Goal: Information Seeking & Learning: Find specific fact

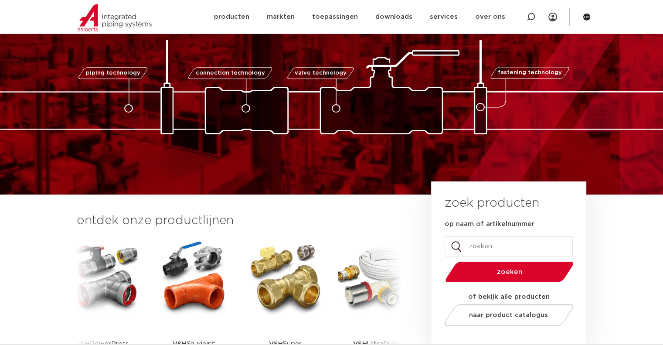
scroll to position [87, 0]
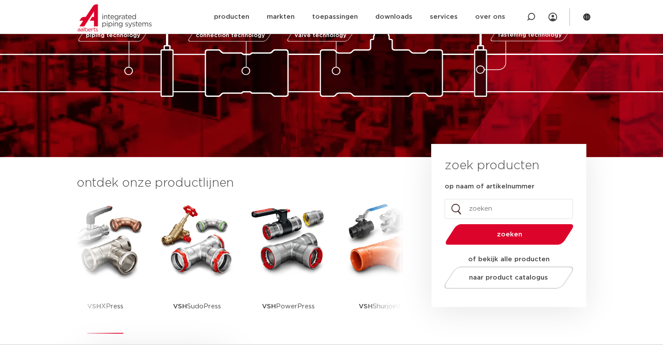
click at [134, 255] on img at bounding box center [105, 239] width 78 height 78
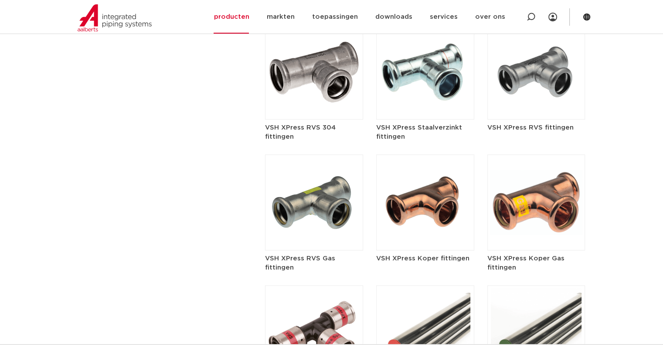
scroll to position [1089, 0]
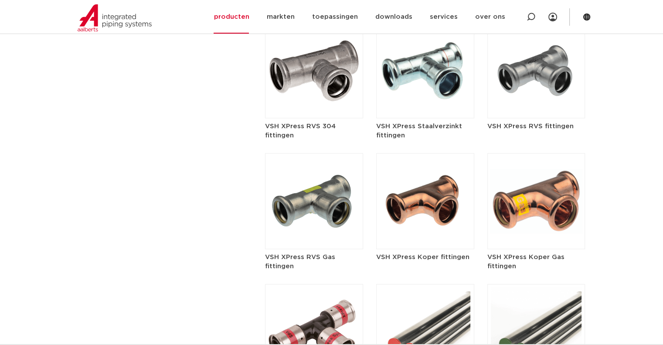
click at [318, 71] on img at bounding box center [314, 70] width 98 height 96
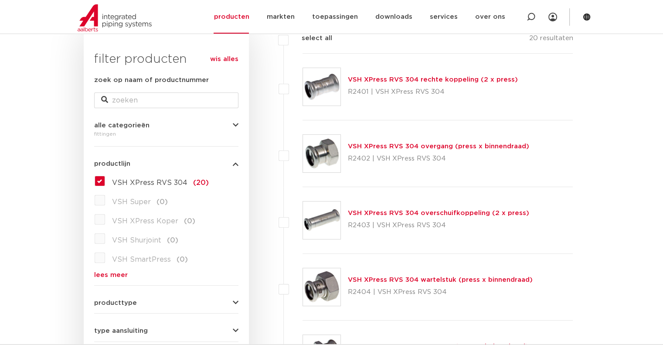
scroll to position [91, 0]
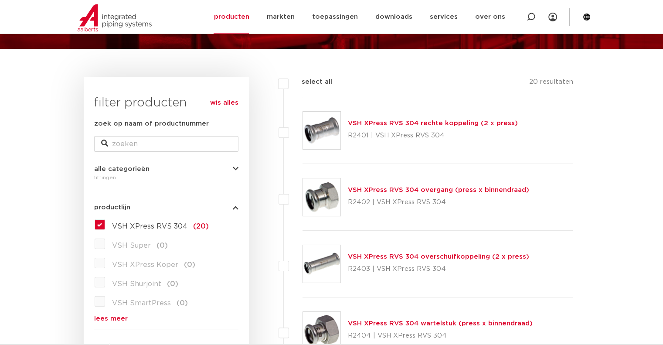
click at [378, 124] on link "VSH XPress RVS 304 rechte koppeling (2 x press)" at bounding box center [433, 123] width 170 height 7
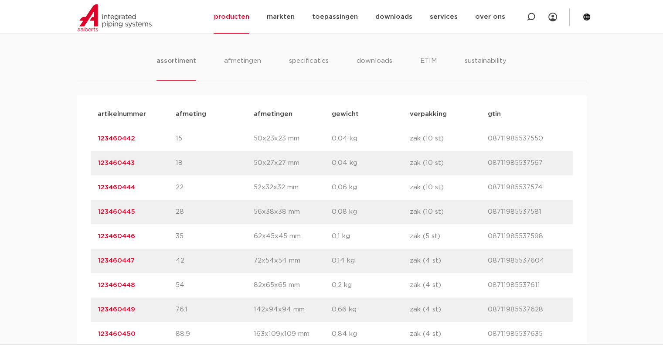
scroll to position [523, 0]
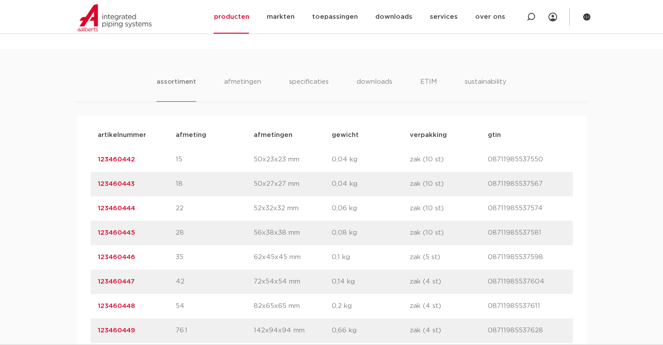
click at [108, 156] on link "123460442" at bounding box center [116, 159] width 37 height 7
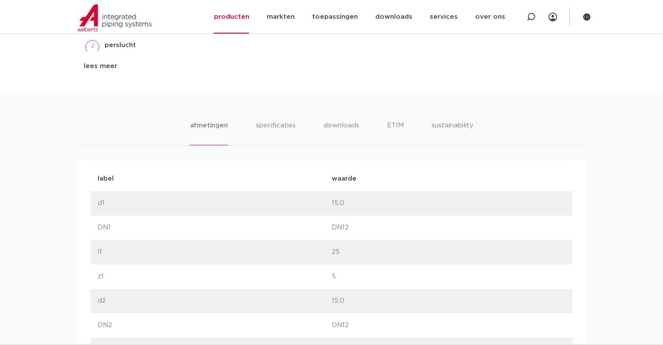
scroll to position [348, 0]
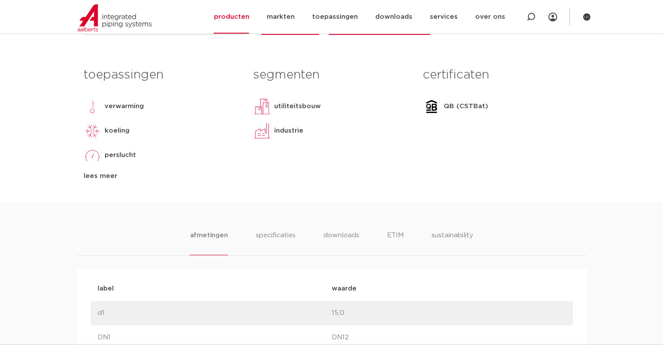
click at [270, 236] on li "specificaties" at bounding box center [275, 242] width 42 height 25
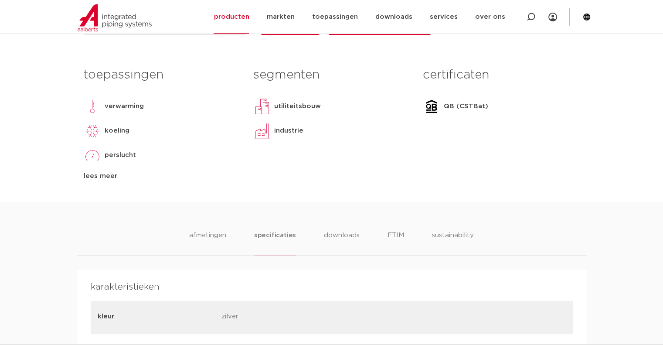
click at [331, 230] on li "downloads" at bounding box center [342, 242] width 36 height 25
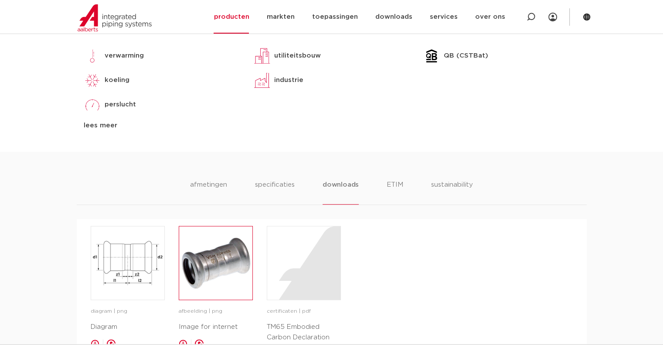
scroll to position [479, 0]
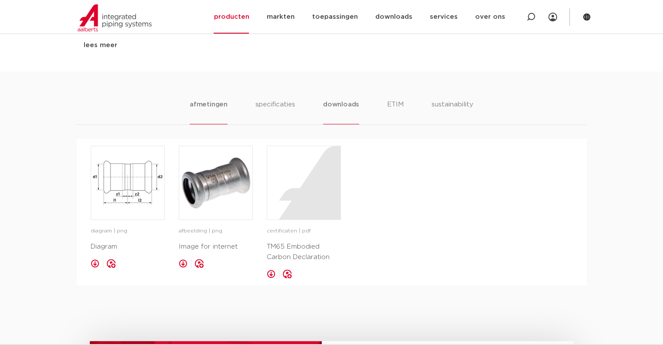
click at [225, 102] on li "afmetingen" at bounding box center [208, 111] width 38 height 25
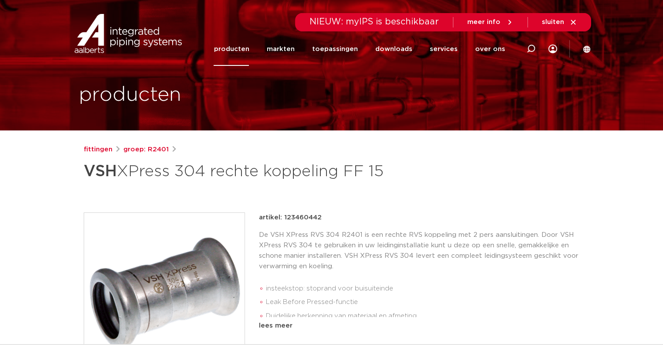
scroll to position [0, 0]
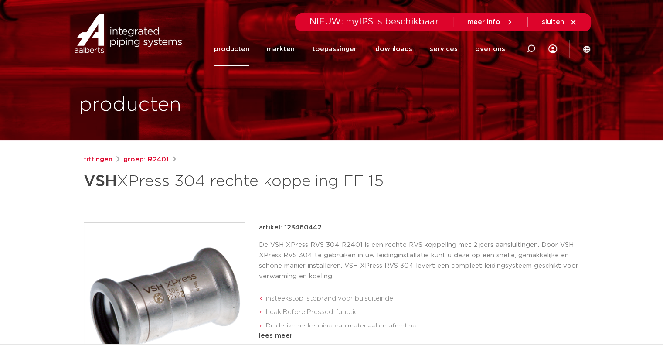
click at [402, 231] on div "artikel: 123460442" at bounding box center [419, 227] width 321 height 10
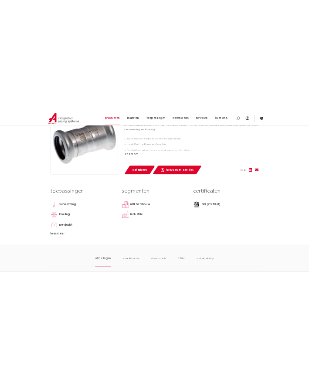
scroll to position [38, 0]
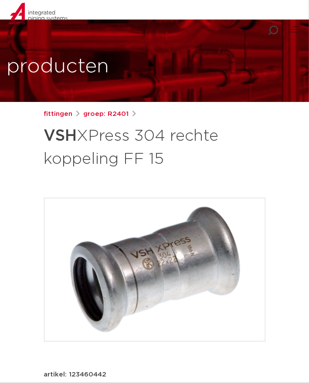
click at [184, 137] on h1 "VSH XPress 304 rechte koppeling FF 15" at bounding box center [154, 146] width 221 height 47
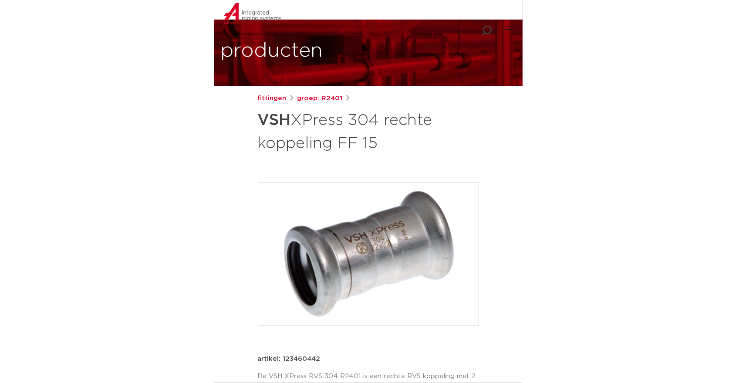
scroll to position [48, 0]
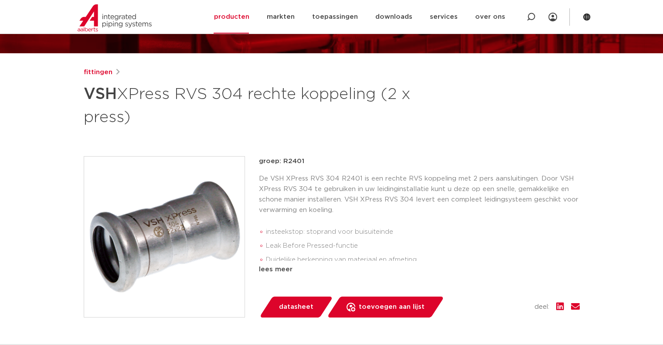
click at [314, 170] on div "groep: R2401 De VSH XPress RVS 304 R2401 is een rechte RVS koppeling met 2 pers…" at bounding box center [419, 215] width 321 height 118
click at [374, 175] on p "De VSH XPress RVS 304 R2401 is een rechte RVS koppeling met 2 pers aansluitinge…" at bounding box center [419, 194] width 321 height 42
click at [331, 156] on p "groep: R2401" at bounding box center [419, 161] width 321 height 10
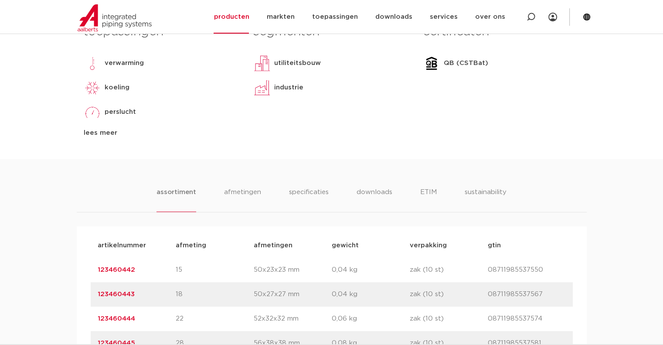
scroll to position [479, 0]
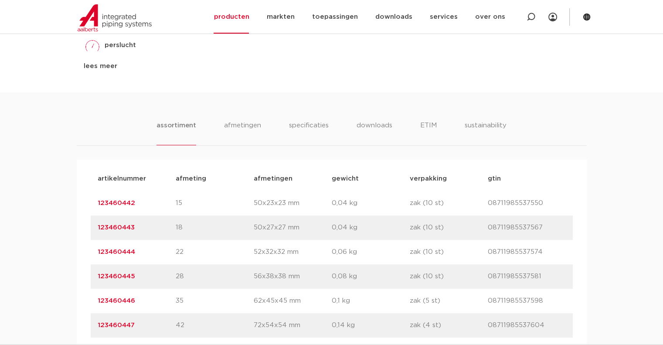
click at [117, 202] on link "123460442" at bounding box center [116, 203] width 37 height 7
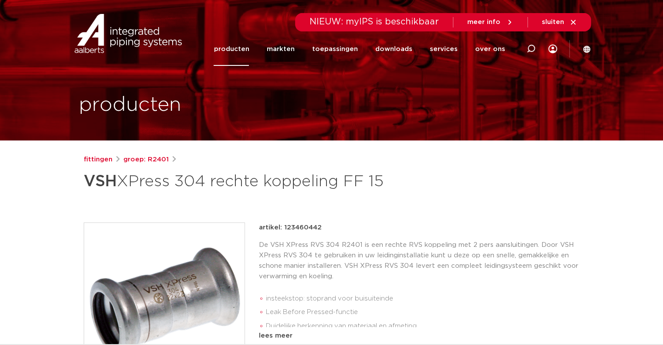
click at [386, 252] on p "De VSH XPress RVS 304 R2401 is een rechte RVS koppeling met 2 pers aansluitinge…" at bounding box center [419, 261] width 321 height 42
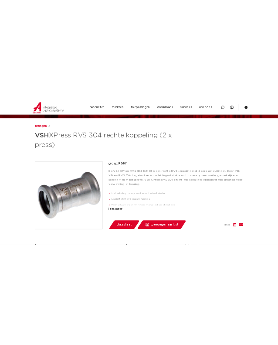
scroll to position [131, 0]
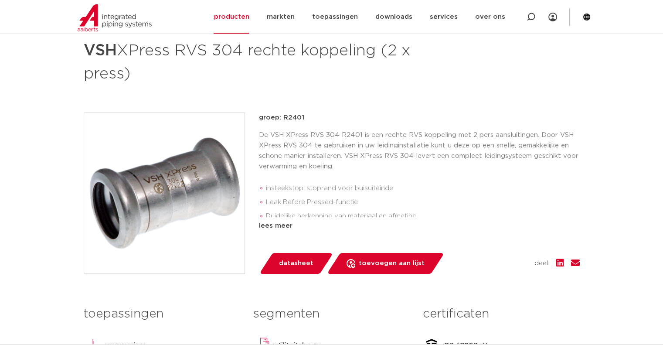
click at [392, 150] on p "De VSH XPress RVS 304 R2401 is een rechte RVS koppeling met 2 pers aansluitinge…" at bounding box center [419, 151] width 321 height 42
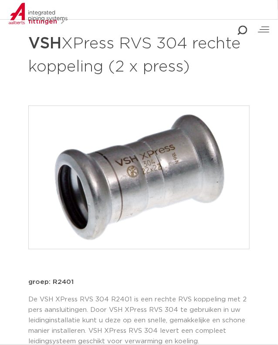
click at [201, 68] on h1 "VSH XPress RVS 304 rechte koppeling (2 x press)" at bounding box center [138, 53] width 221 height 47
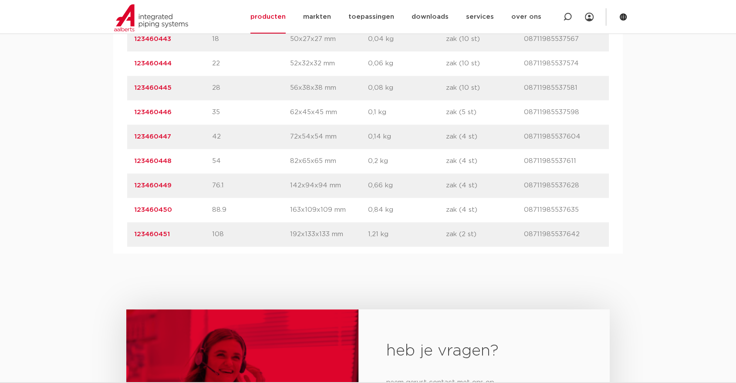
scroll to position [482, 0]
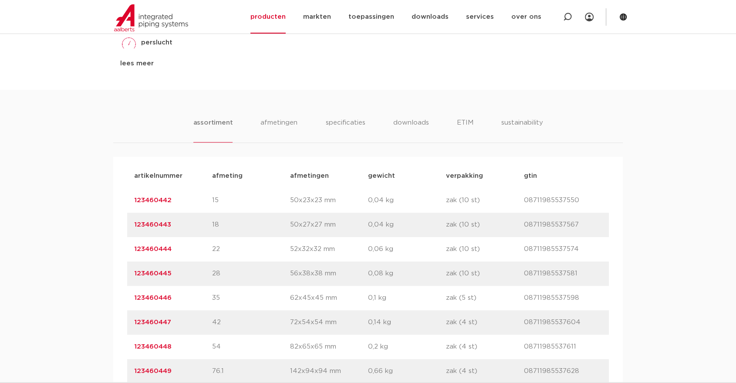
click at [229, 197] on p "15" at bounding box center [251, 200] width 78 height 10
